Goal: Transaction & Acquisition: Purchase product/service

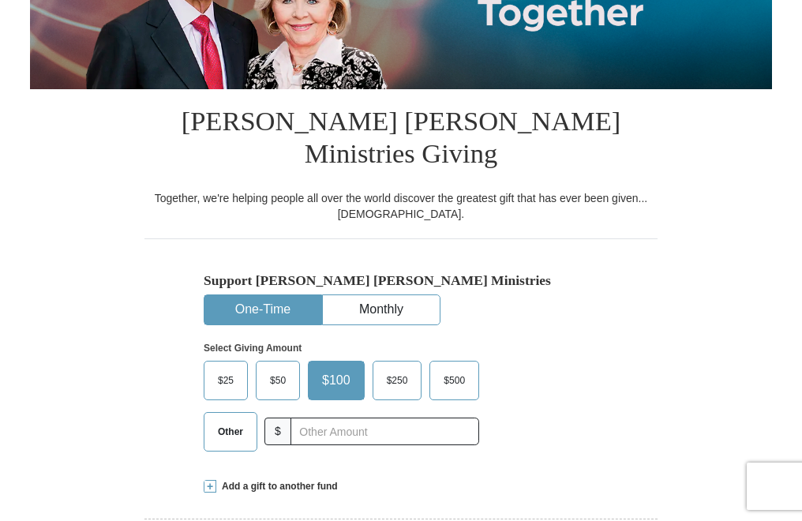
select select "MO"
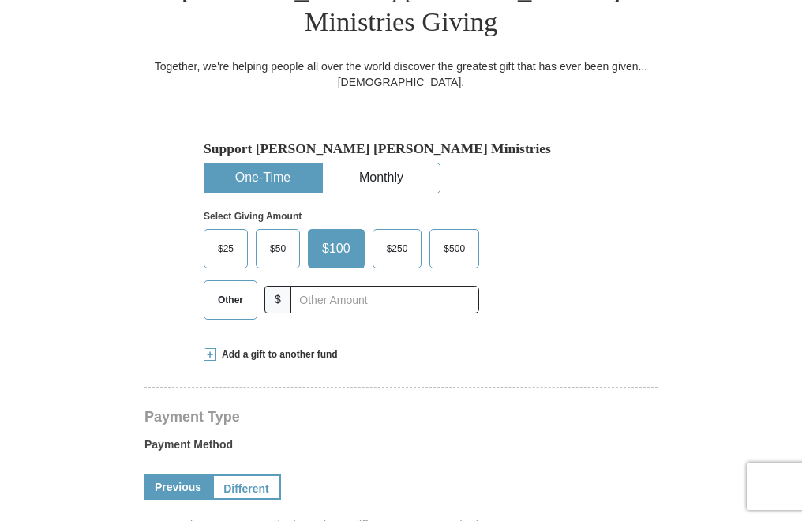
scroll to position [395, 0]
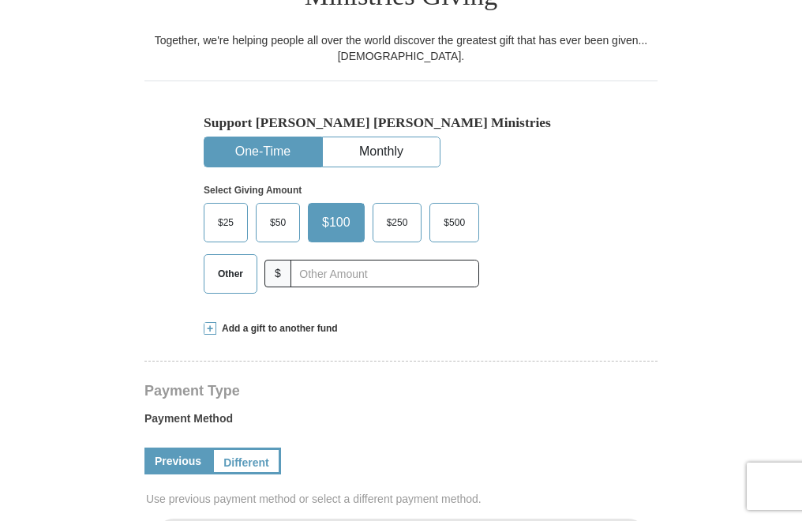
click at [240, 262] on span "Other" at bounding box center [230, 274] width 41 height 24
click at [0, 0] on input "Other" at bounding box center [0, 0] width 0 height 0
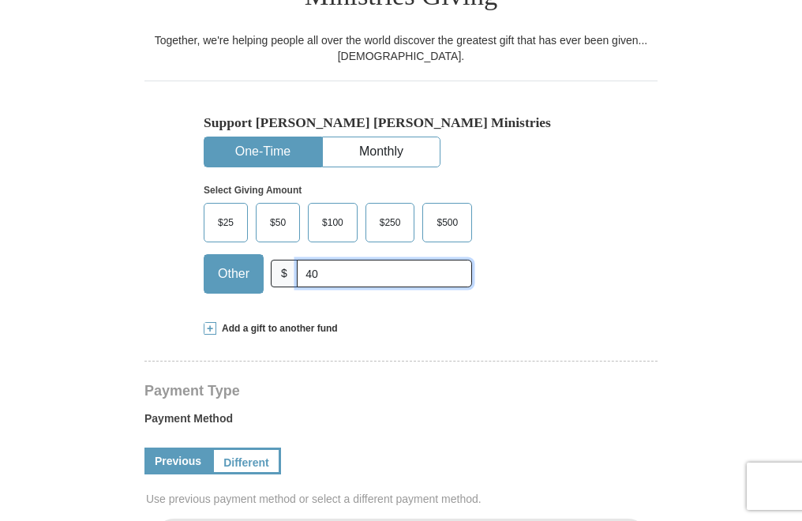
type input "40.00"
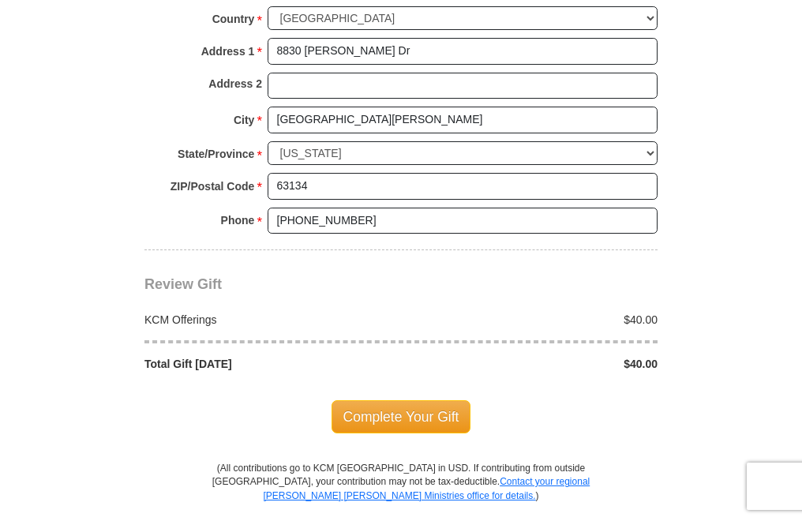
scroll to position [1263, 0]
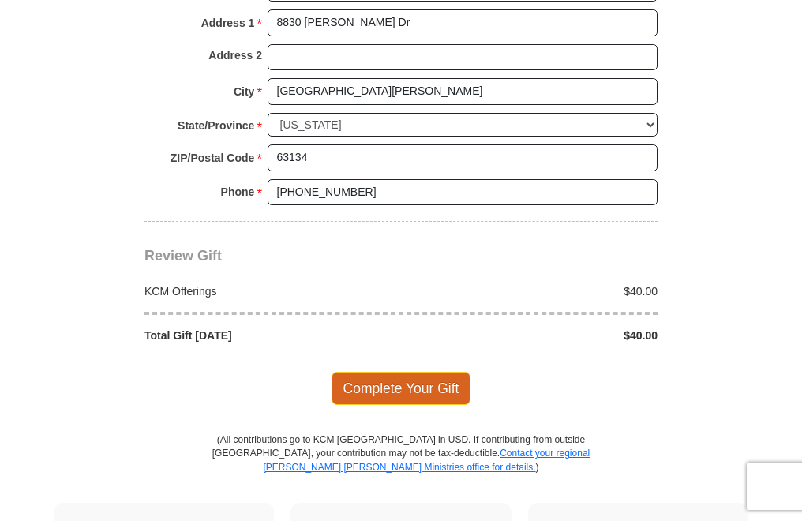
click at [366, 372] on span "Complete Your Gift" at bounding box center [401, 388] width 140 height 33
